Goal: Information Seeking & Learning: Understand process/instructions

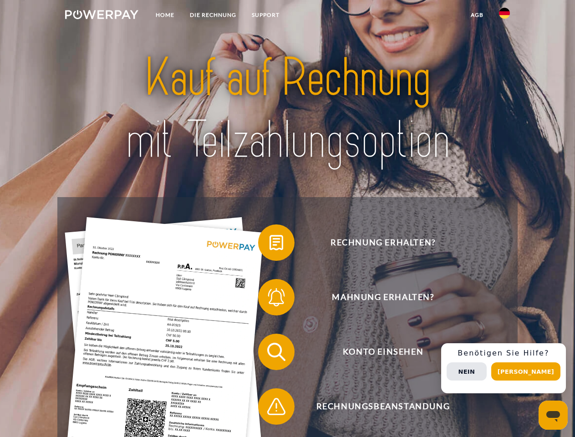
click at [102, 16] on img at bounding box center [101, 14] width 73 height 9
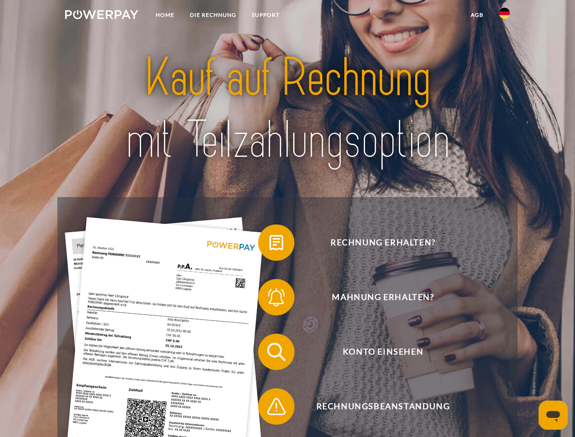
click at [505, 16] on img at bounding box center [504, 13] width 11 height 11
click at [477, 15] on link "agb" at bounding box center [477, 15] width 28 height 16
click at [270, 245] on span at bounding box center [263, 243] width 46 height 46
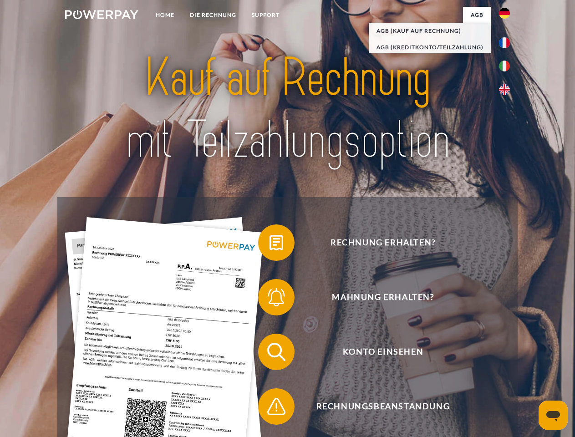
click at [270, 299] on span at bounding box center [263, 298] width 46 height 46
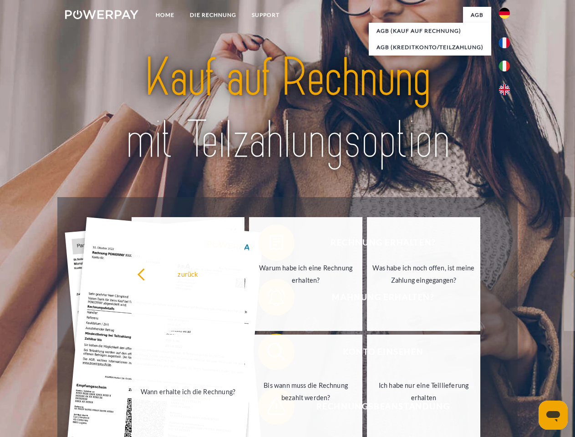
click at [270, 354] on link "Bis wann muss die Rechnung bezahlt werden?" at bounding box center [305, 392] width 113 height 114
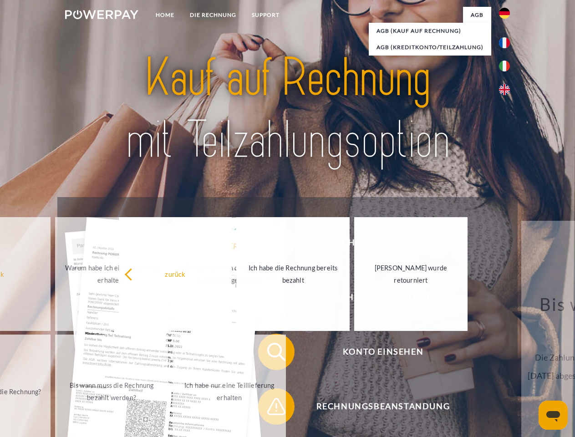
click at [270, 409] on span at bounding box center [263, 407] width 46 height 46
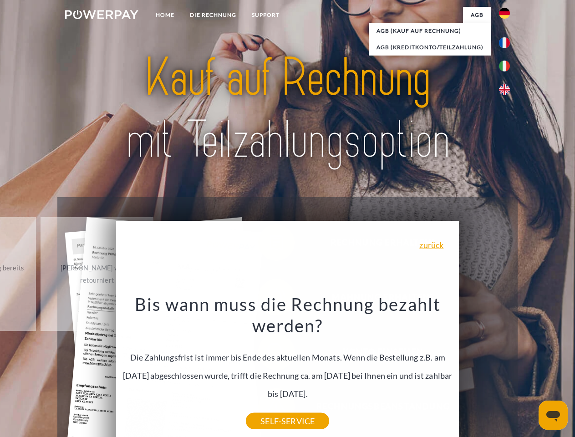
click at [507, 368] on div "Rechnung erhalten? Mahnung erhalten? Konto einsehen" at bounding box center [287, 379] width 460 height 364
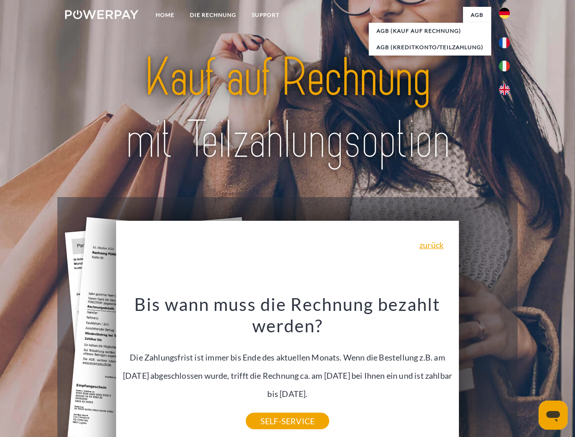
click at [485, 370] on span "Konto einsehen" at bounding box center [382, 352] width 223 height 36
click at [529, 372] on header "Home DIE RECHNUNG SUPPORT" at bounding box center [287, 314] width 575 height 629
